Goal: Browse casually

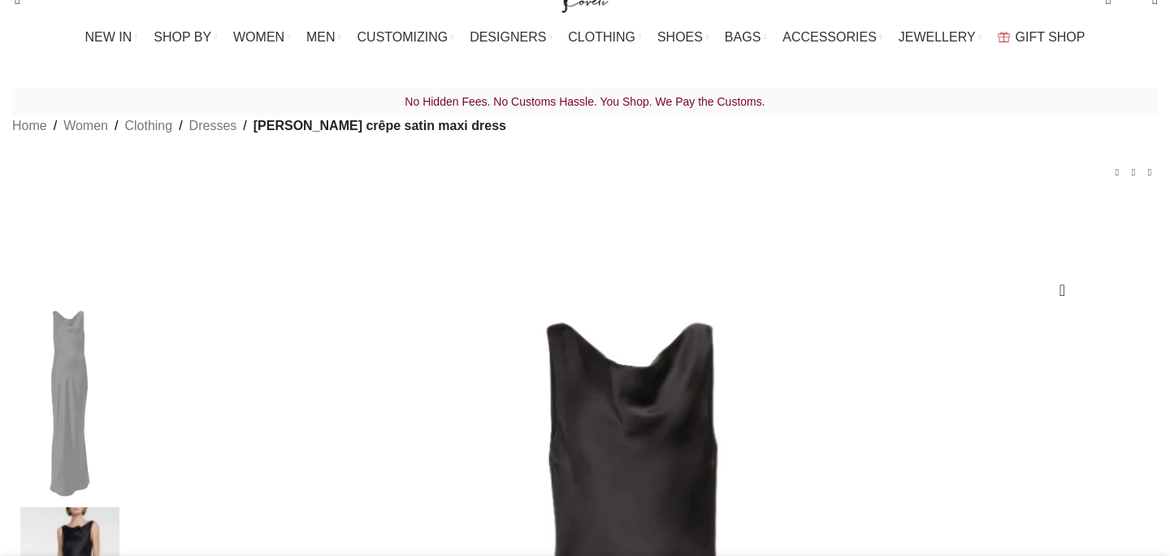
scroll to position [119, 0]
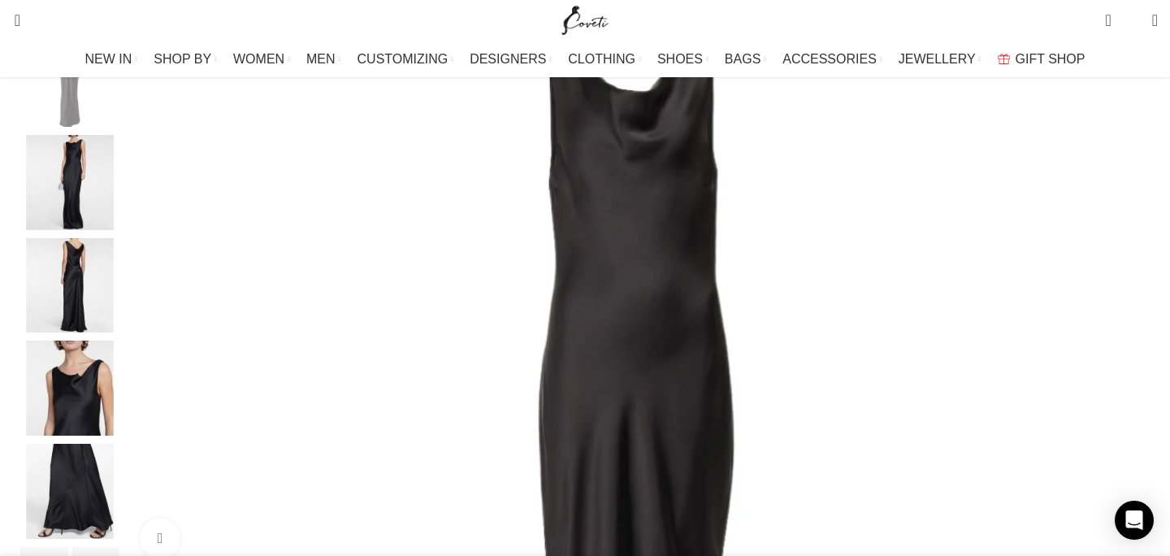
scroll to position [306, 0]
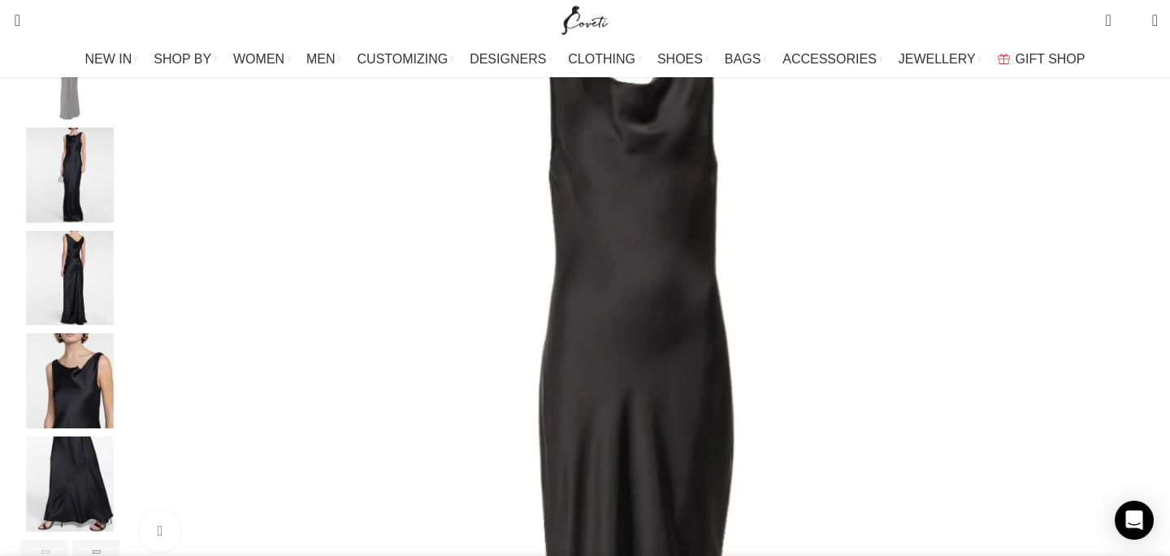
click at [119, 397] on img "4 / 6" at bounding box center [69, 380] width 99 height 95
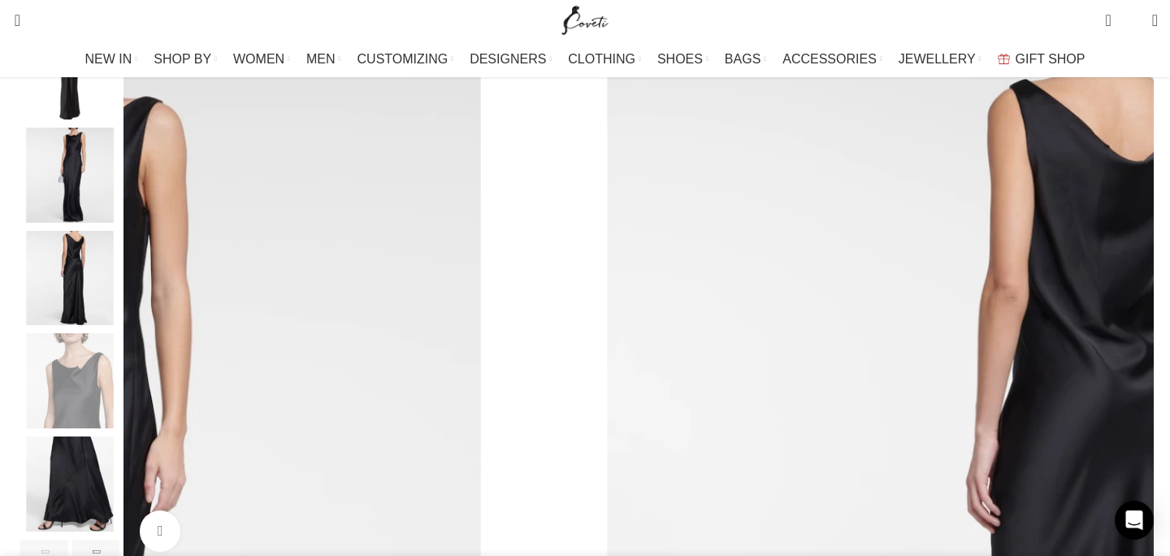
click at [119, 489] on img "5 / 6" at bounding box center [69, 483] width 99 height 95
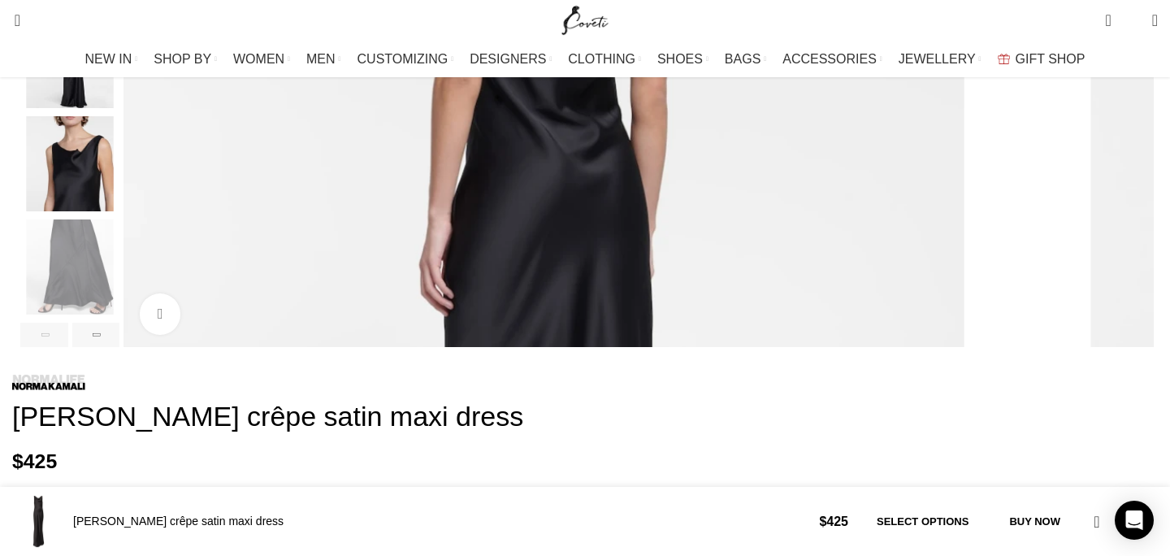
scroll to position [540, 0]
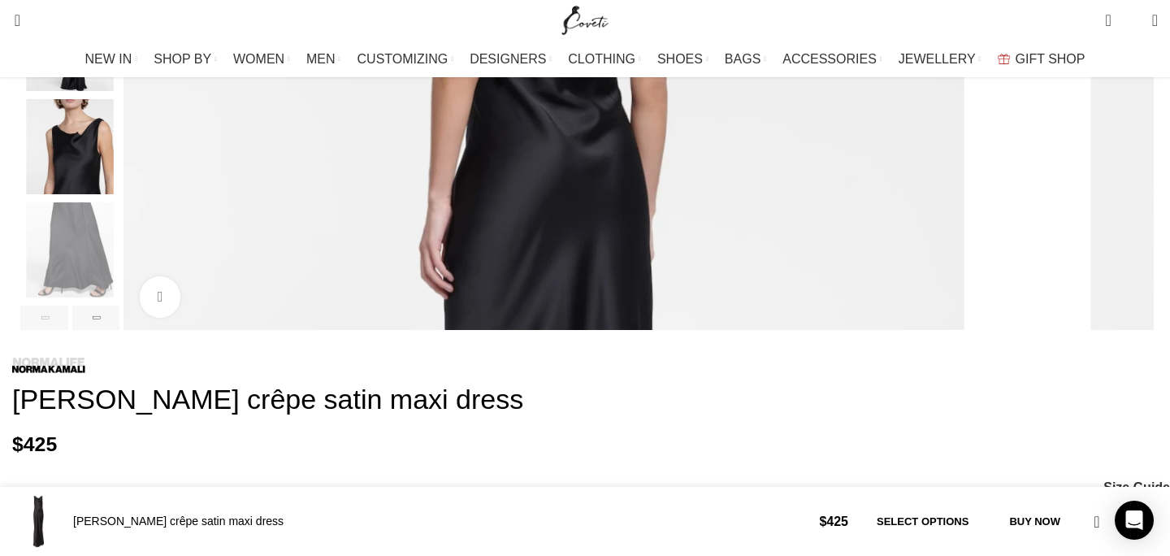
click at [119, 305] on div "5 / 6" at bounding box center [69, 253] width 99 height 103
click at [120, 330] on div "Next slide" at bounding box center [96, 317] width 48 height 24
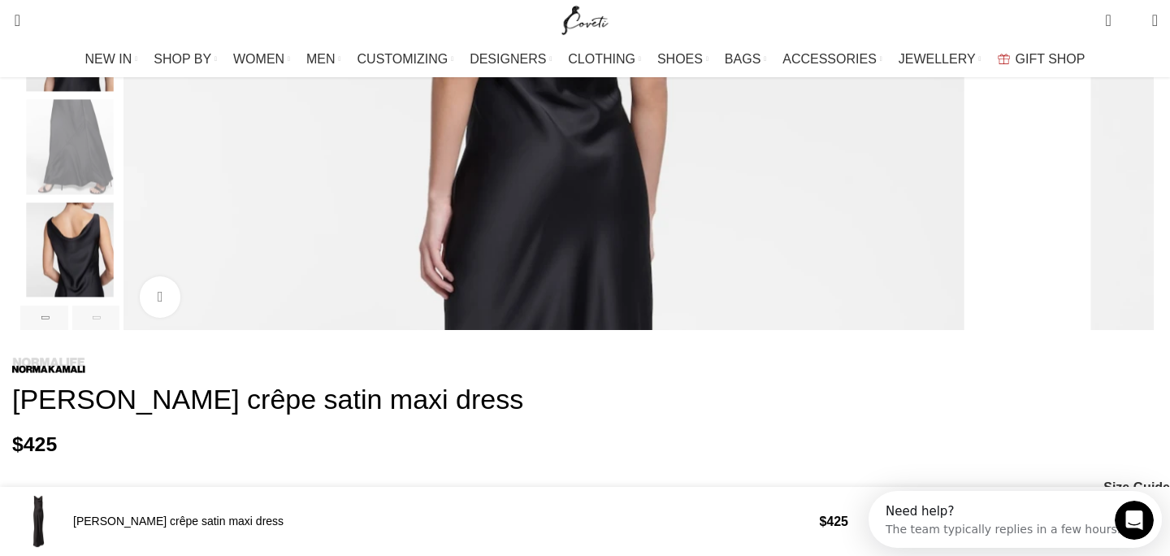
click at [120, 330] on div "Next slide" at bounding box center [96, 317] width 48 height 24
click at [119, 252] on img "6 / 6" at bounding box center [69, 249] width 99 height 95
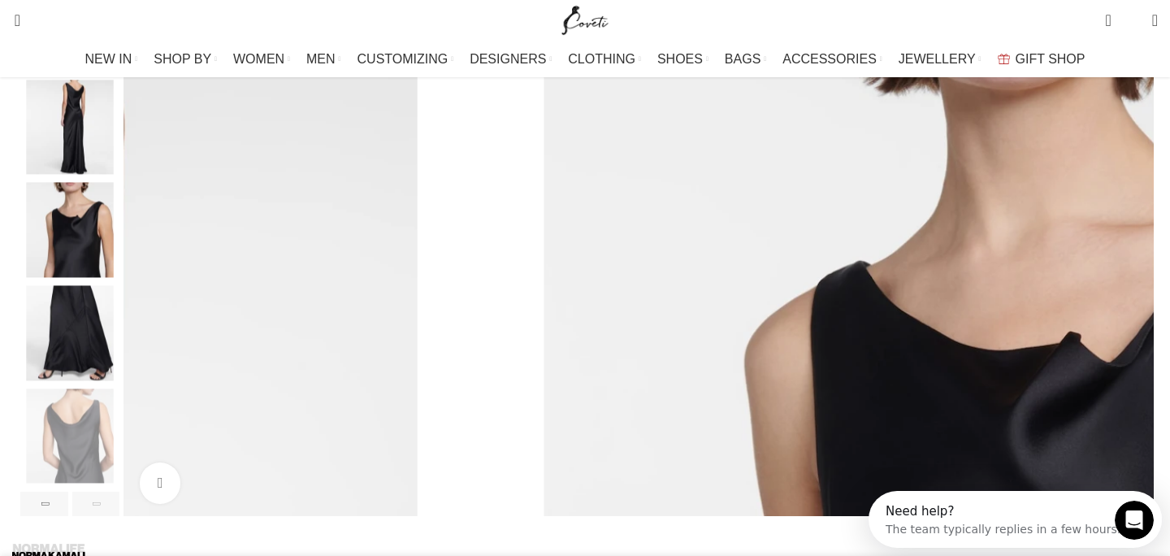
scroll to position [317, 0]
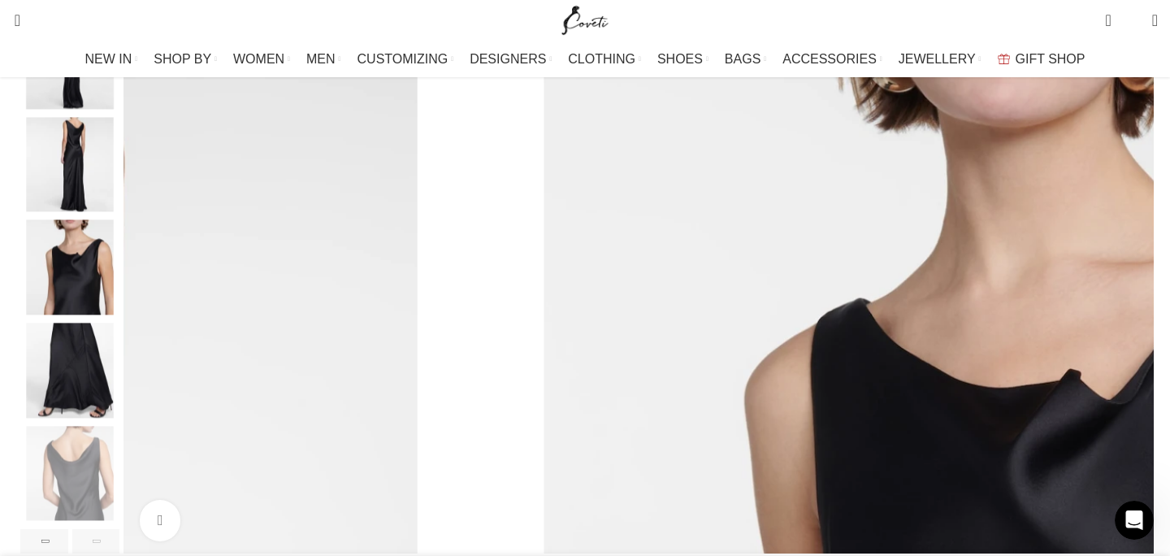
click at [119, 252] on img "4 / 6" at bounding box center [69, 267] width 99 height 95
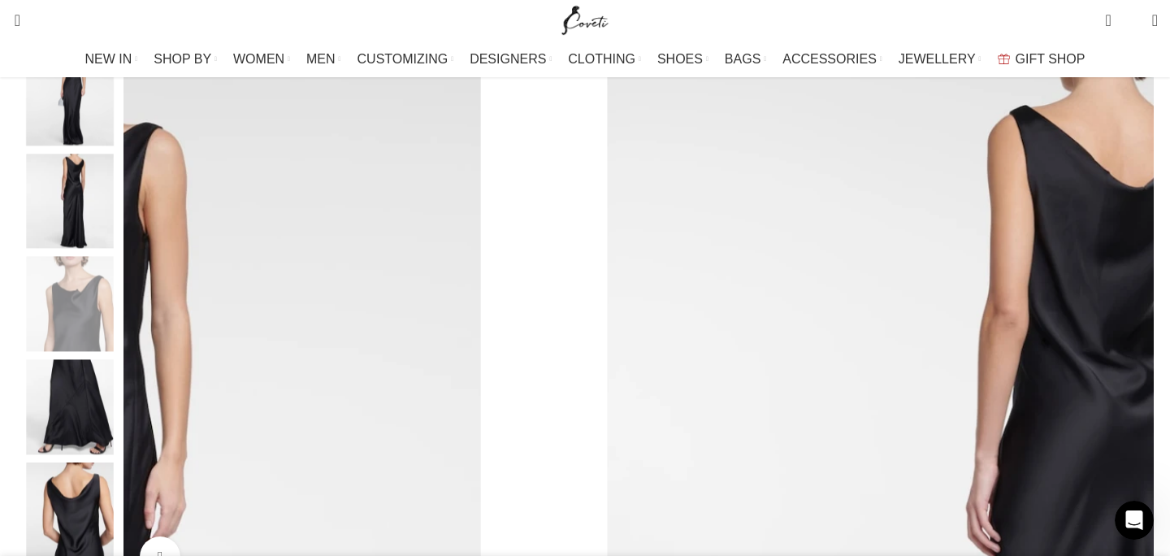
scroll to position [268, 0]
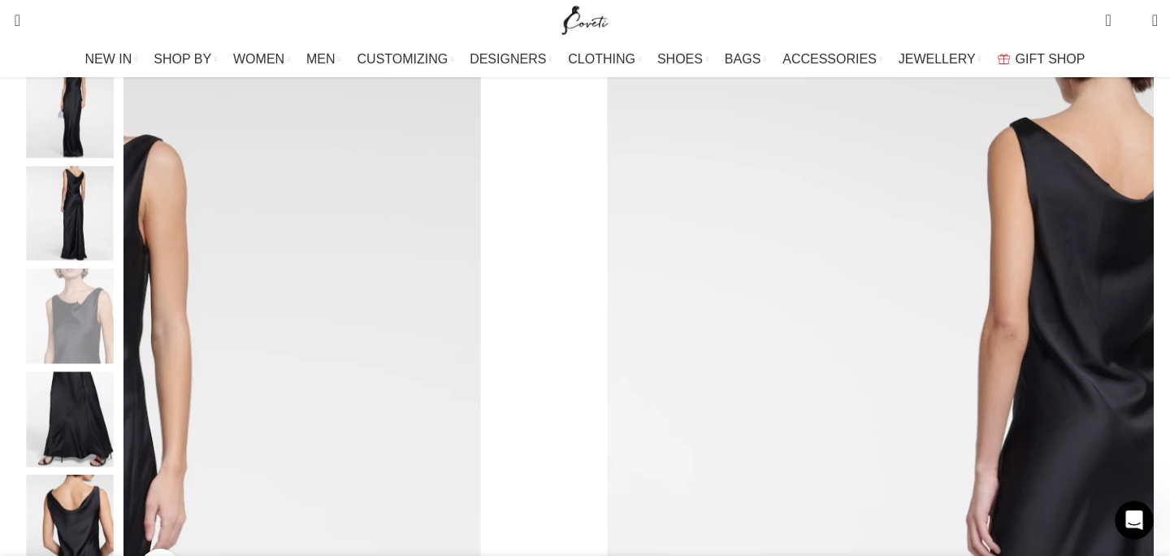
click at [119, 204] on img "3 / 6" at bounding box center [69, 213] width 99 height 95
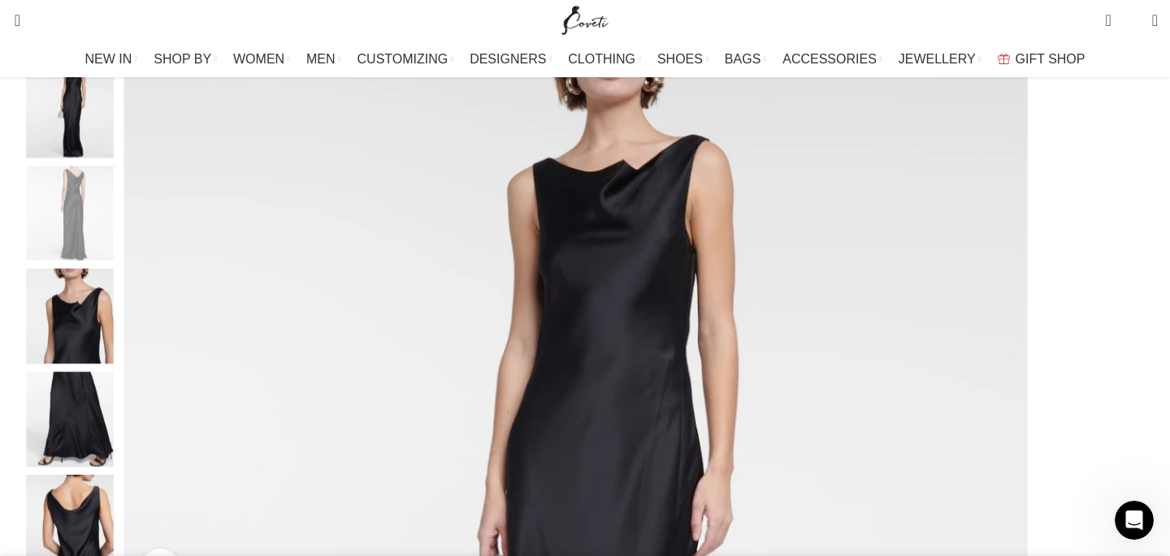
click at [119, 120] on img "2 / 6" at bounding box center [69, 110] width 99 height 95
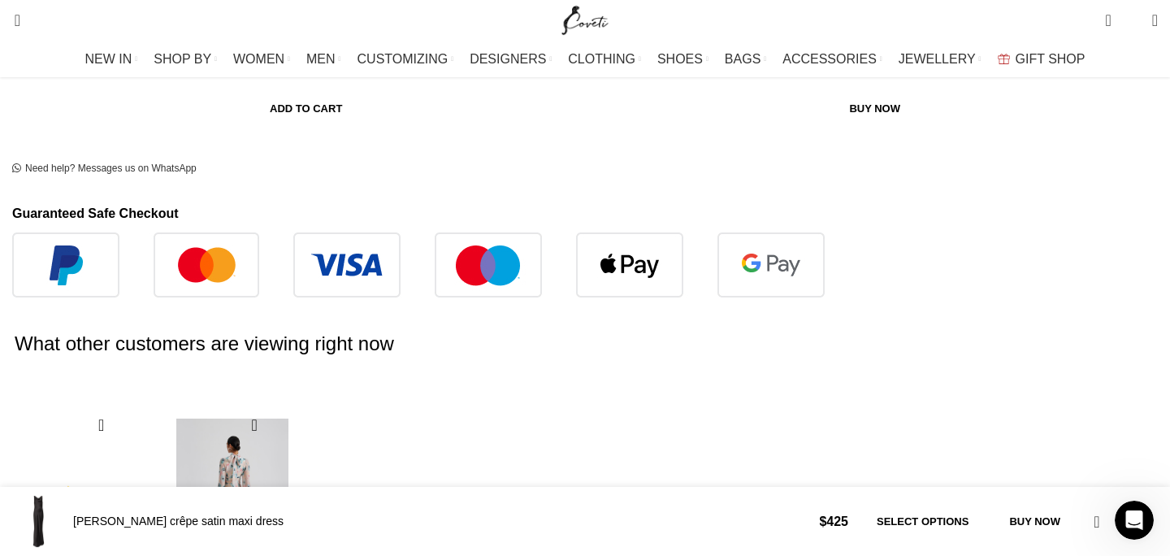
scroll to position [0, 342]
